Goal: Information Seeking & Learning: Learn about a topic

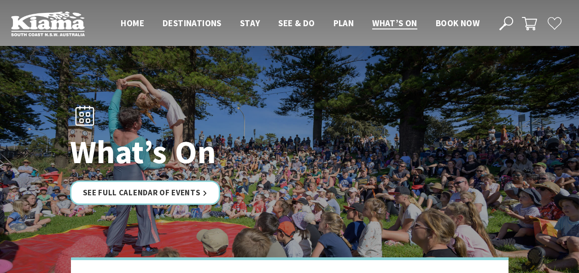
scroll to position [92, 0]
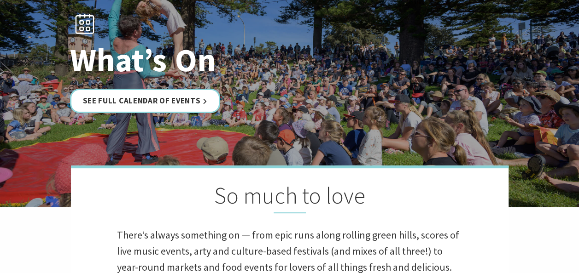
click at [189, 113] on div "What’s On See Full Calendar of Events" at bounding box center [289, 57] width 446 height 119
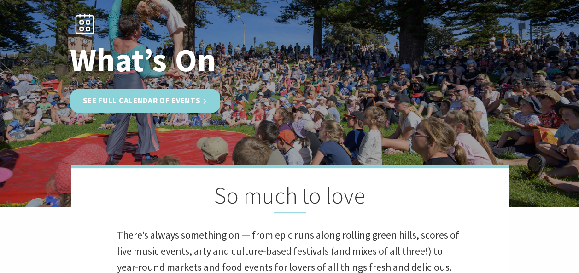
click at [197, 100] on link "See Full Calendar of Events" at bounding box center [145, 101] width 151 height 24
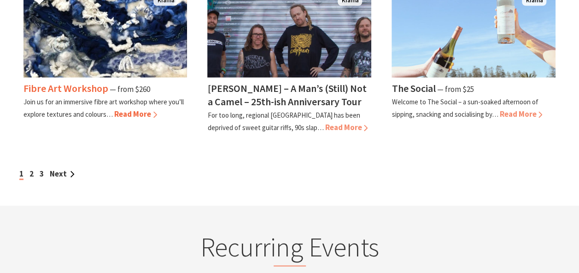
scroll to position [875, 0]
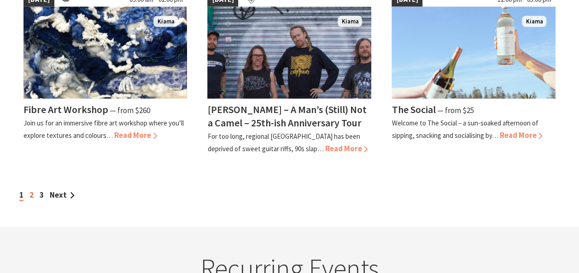
click at [32, 195] on link "2" at bounding box center [31, 195] width 4 height 10
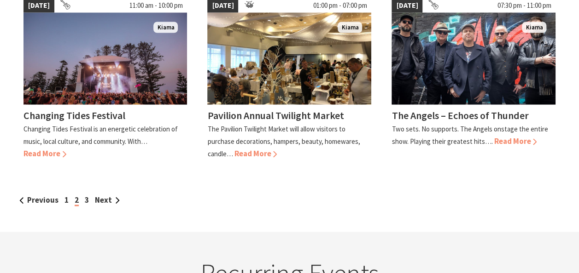
scroll to position [875, 0]
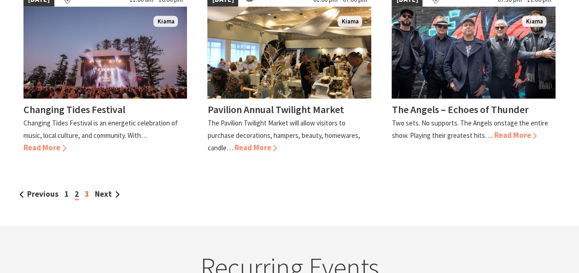
click at [85, 189] on link "3" at bounding box center [87, 194] width 4 height 10
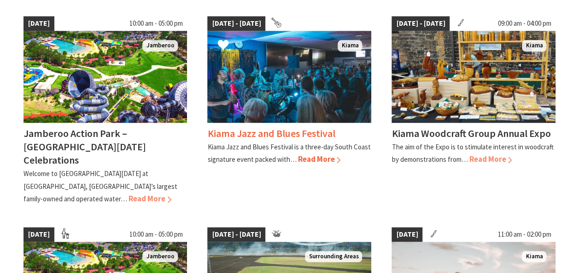
scroll to position [460, 0]
